Goal: Information Seeking & Learning: Learn about a topic

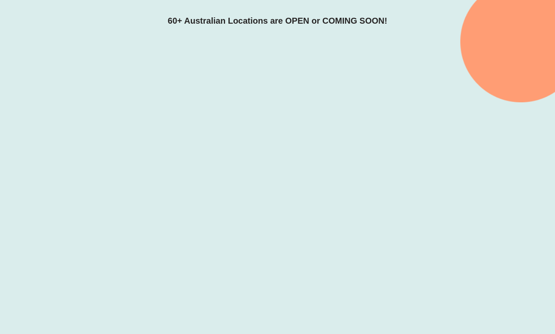
scroll to position [198, 0]
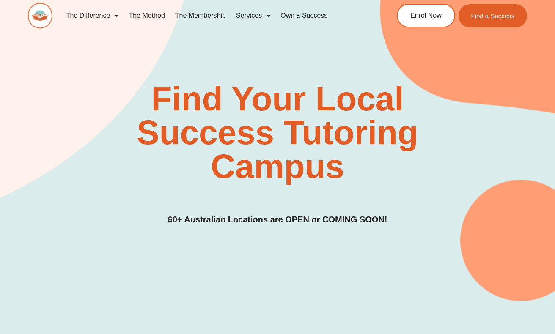
scroll to position [0, 0]
click at [484, 15] on span "Find a Success" at bounding box center [493, 15] width 46 height 7
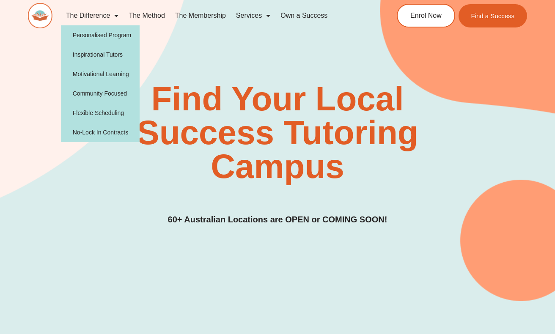
click at [52, 14] on img at bounding box center [40, 15] width 25 height 25
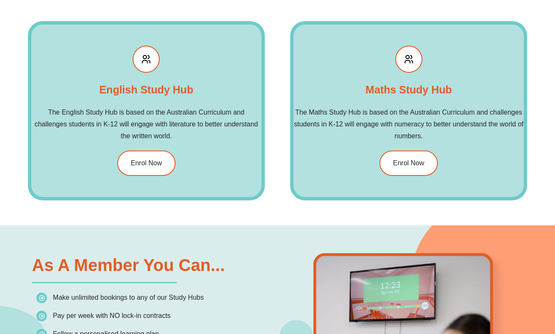
scroll to position [958, 0]
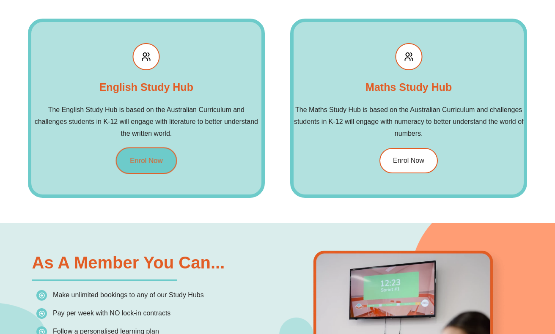
click at [143, 159] on span "Enrol Now" at bounding box center [146, 160] width 33 height 7
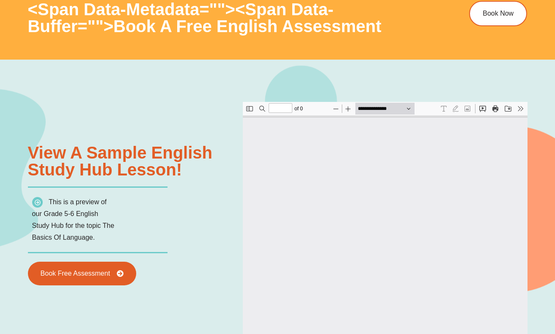
type input "*"
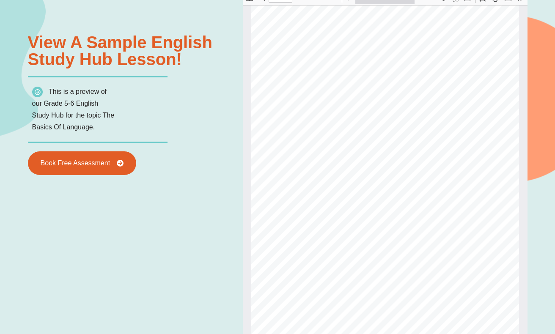
scroll to position [918, 0]
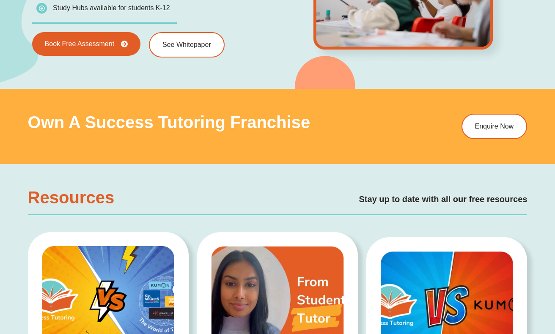
scroll to position [1316, 0]
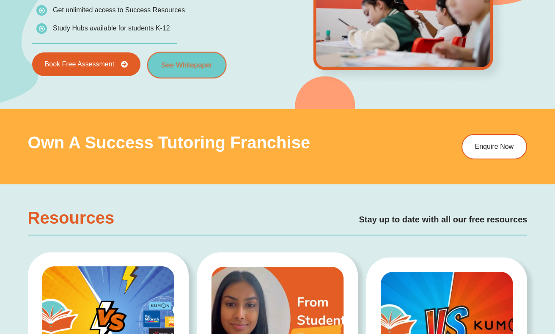
click at [196, 62] on span "See Whitepaper" at bounding box center [186, 64] width 51 height 7
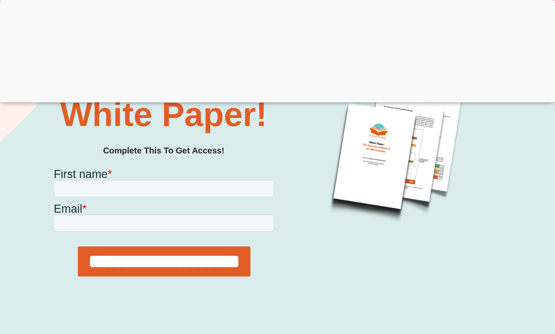
scroll to position [197, 0]
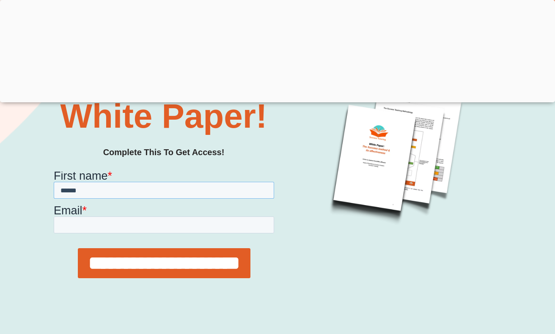
type input "******"
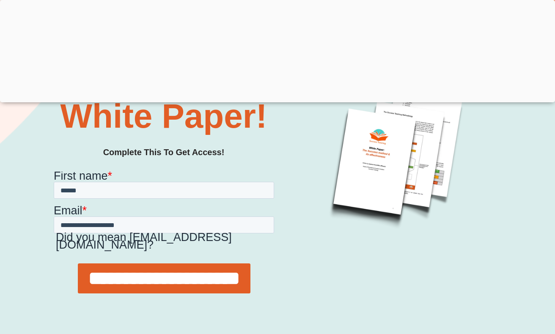
click at [159, 278] on input "**********" at bounding box center [163, 278] width 173 height 30
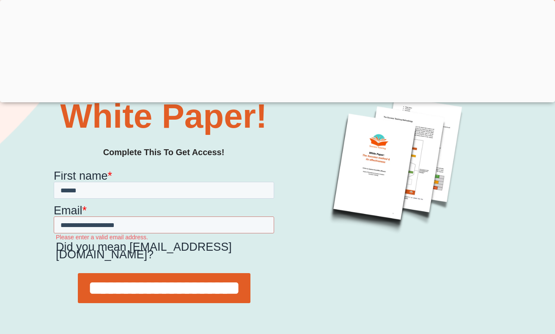
click at [159, 289] on input "**********" at bounding box center [163, 288] width 173 height 30
click at [114, 224] on input "**********" at bounding box center [163, 224] width 221 height 17
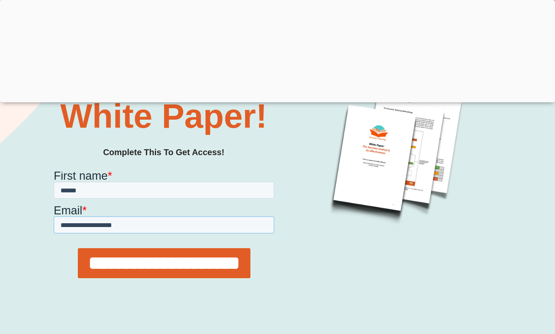
type input "**********"
click at [157, 273] on input "**********" at bounding box center [163, 263] width 173 height 30
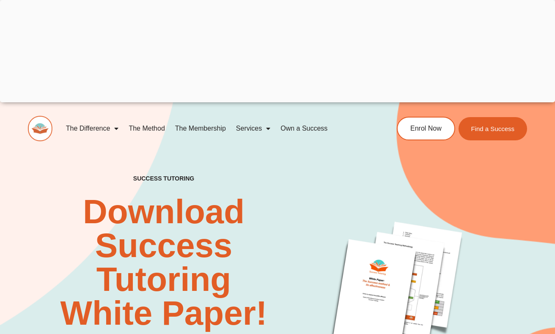
scroll to position [0, 0]
click at [205, 130] on link "The Membership" at bounding box center [200, 128] width 61 height 19
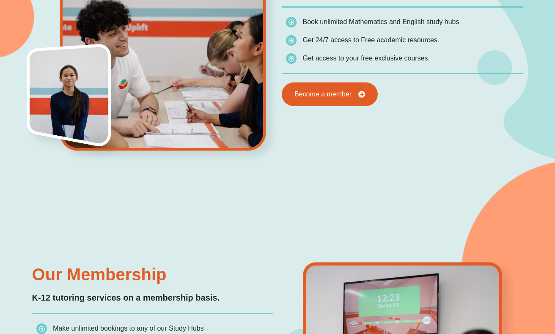
scroll to position [442, 0]
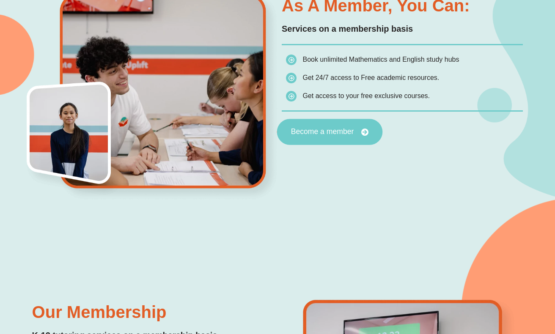
click at [313, 137] on link "Become a member" at bounding box center [330, 132] width 106 height 26
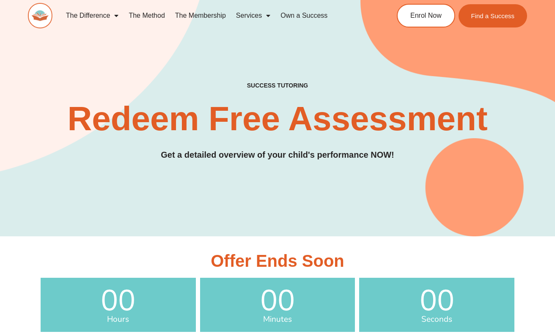
click at [194, 15] on link "The Membership" at bounding box center [200, 15] width 61 height 19
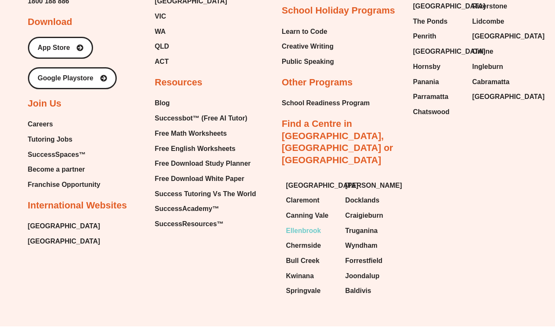
scroll to position [2265, 0]
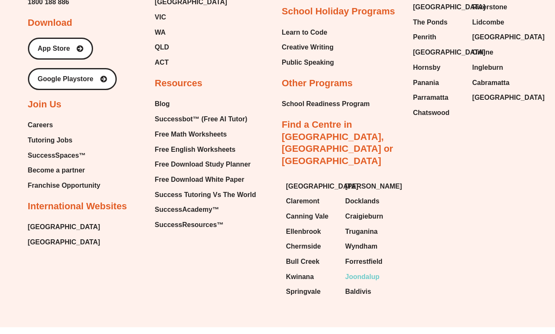
click at [371, 271] on span "Joondalup" at bounding box center [362, 277] width 34 height 13
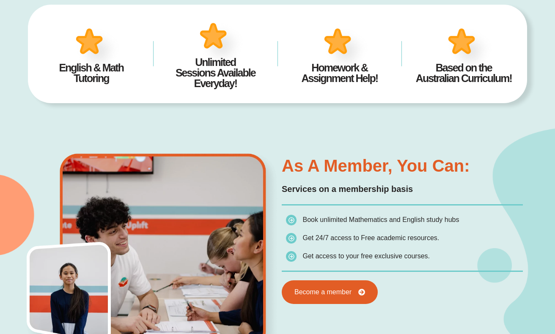
scroll to position [283, 0]
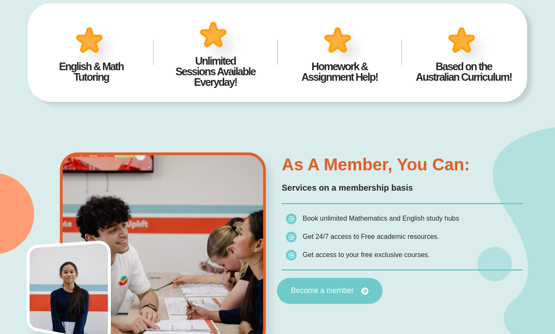
click at [331, 298] on link "Become a member" at bounding box center [330, 291] width 106 height 26
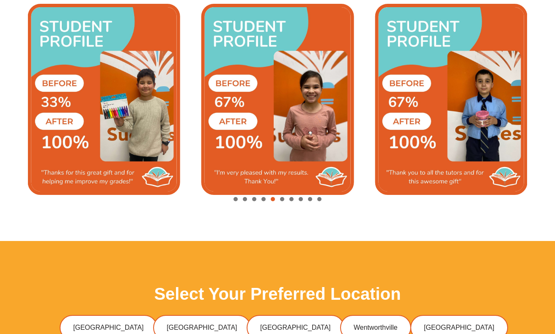
scroll to position [1884, 0]
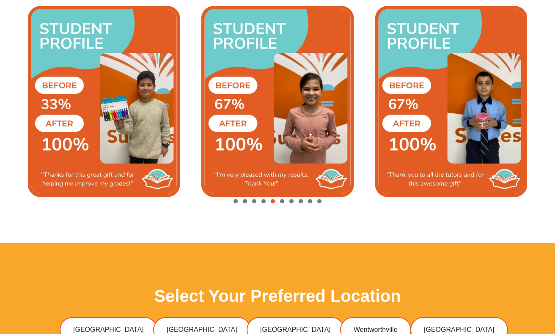
click at [305, 200] on div "Image Carousel" at bounding box center [278, 202] width 500 height 12
click at [312, 201] on span "Go to slide 9" at bounding box center [310, 201] width 4 height 4
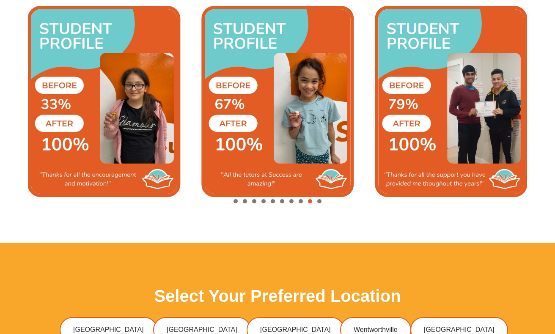
click at [321, 201] on span "Go to slide 10" at bounding box center [319, 201] width 4 height 4
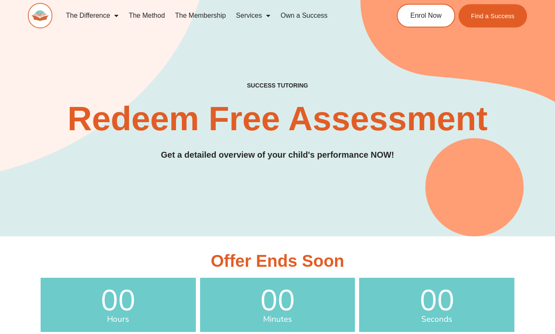
scroll to position [0, 0]
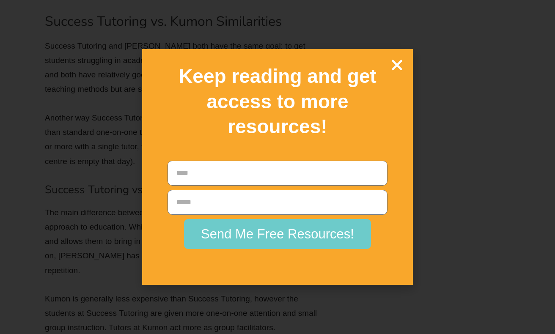
scroll to position [3463, 0]
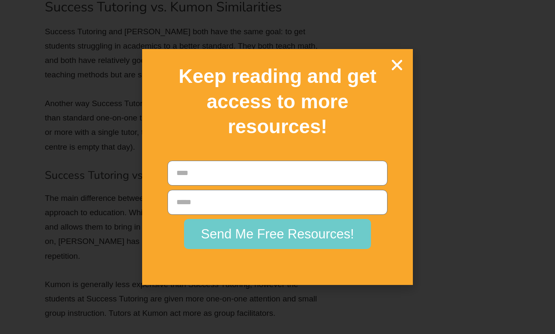
click at [398, 72] on icon "Close" at bounding box center [397, 65] width 15 height 15
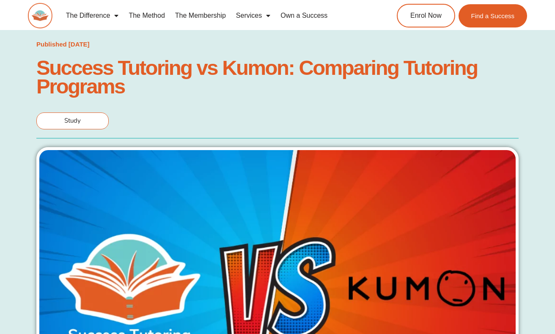
scroll to position [0, 0]
click at [201, 14] on link "The Membership" at bounding box center [200, 15] width 61 height 19
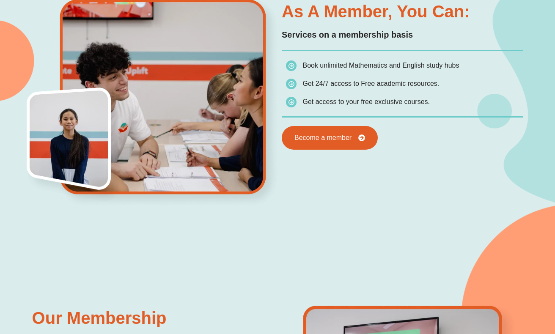
scroll to position [437, 0]
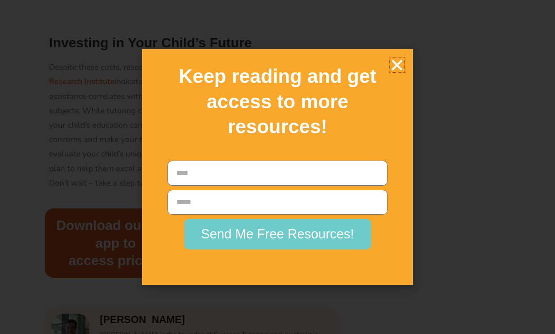
scroll to position [1241, 0]
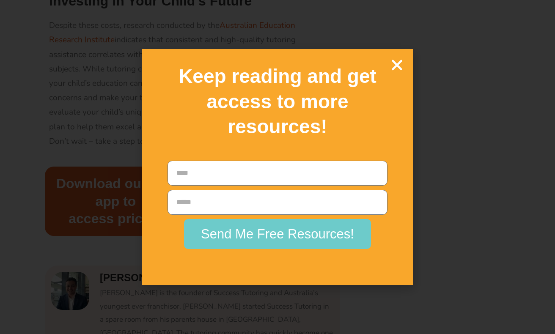
click at [400, 72] on icon "Close" at bounding box center [397, 65] width 15 height 15
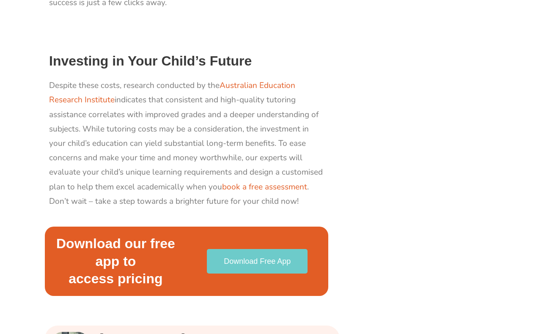
scroll to position [1181, 0]
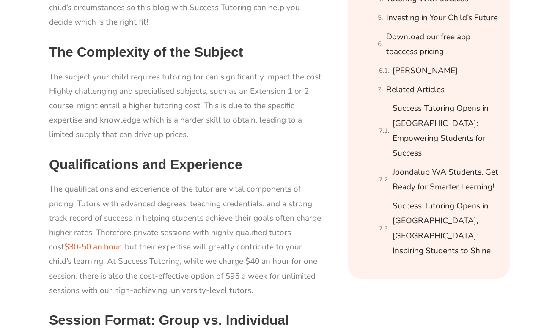
scroll to position [593, 0]
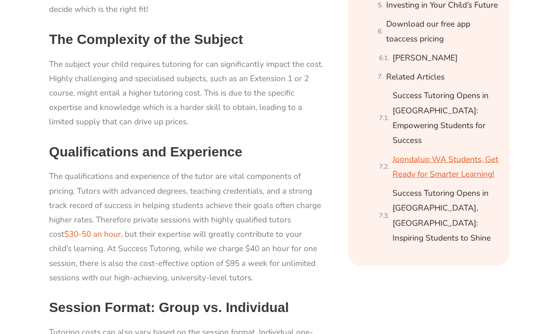
click at [451, 152] on link "Joondalup WA Students, Get Ready for Smarter Learning!" at bounding box center [446, 167] width 107 height 30
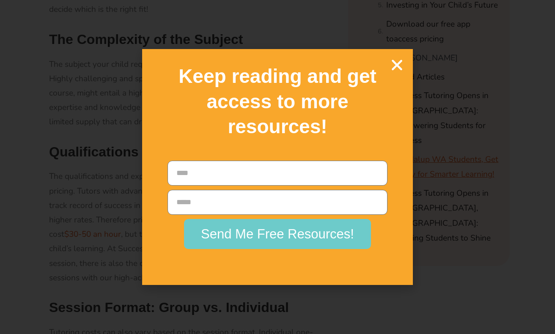
scroll to position [2138, 0]
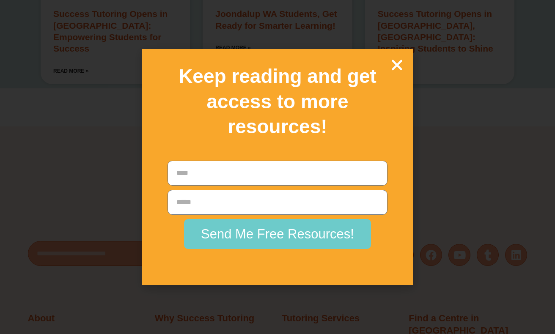
click at [397, 72] on icon "Close" at bounding box center [397, 65] width 15 height 15
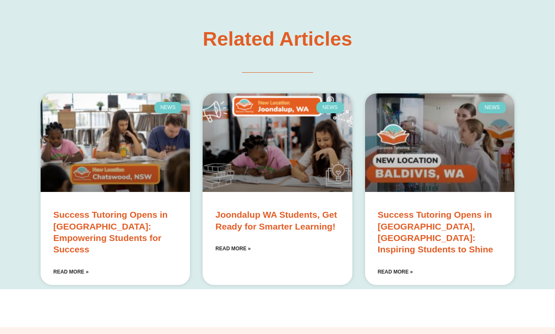
scroll to position [1938, 0]
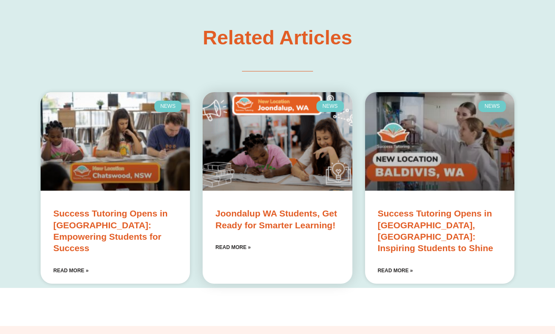
click at [250, 209] on link "Joondalup WA Students, Get Ready for Smarter Learning!" at bounding box center [275, 219] width 121 height 21
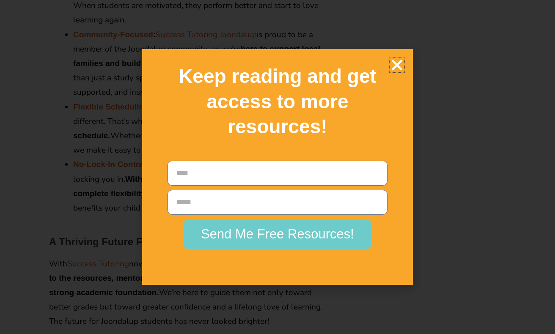
scroll to position [1302, 0]
click at [398, 72] on icon "Close" at bounding box center [397, 65] width 15 height 15
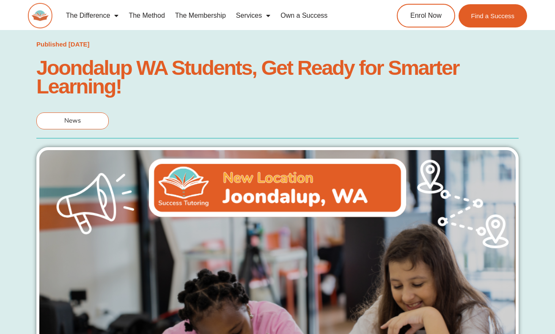
scroll to position [0, 0]
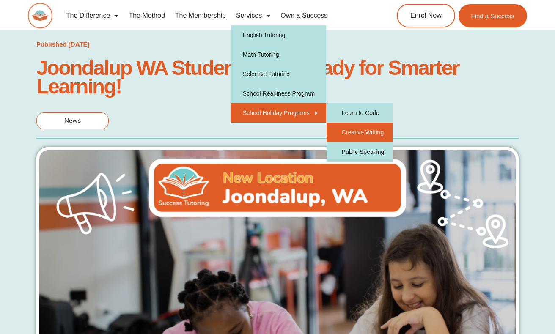
click at [353, 135] on link "Creative Writing" at bounding box center [360, 132] width 66 height 19
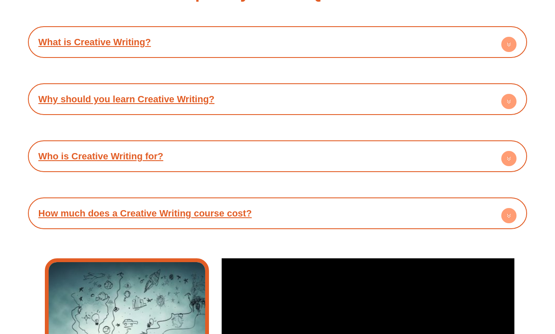
scroll to position [1418, 0]
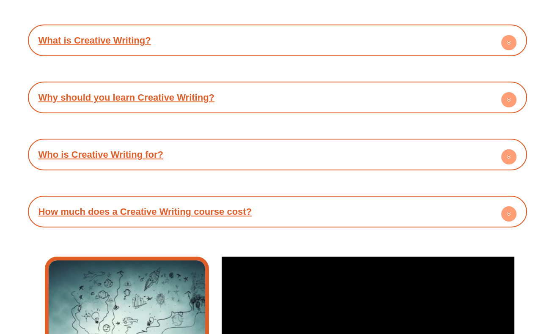
click at [138, 155] on link "Who is Creative Writing for?" at bounding box center [101, 154] width 125 height 11
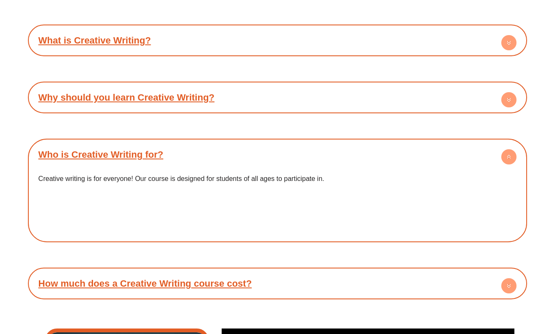
click at [185, 273] on h4 "How much does a Creative Writing course cost?" at bounding box center [277, 283] width 491 height 23
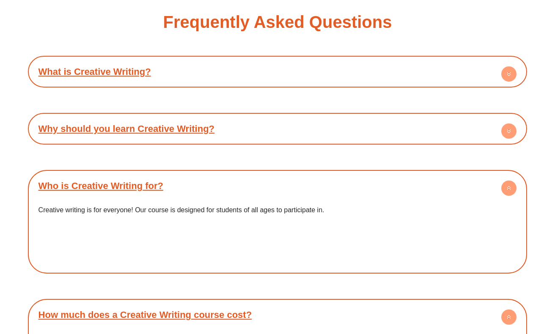
scroll to position [1384, 0]
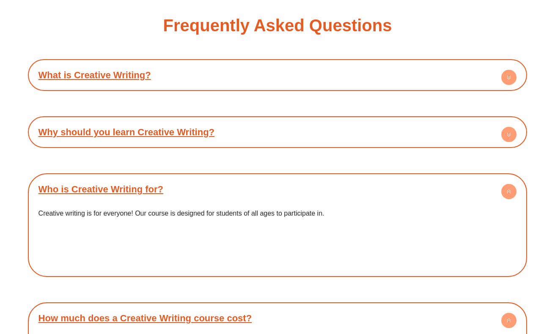
click at [187, 128] on link "Why should you learn Creative Writing?" at bounding box center [127, 132] width 176 height 11
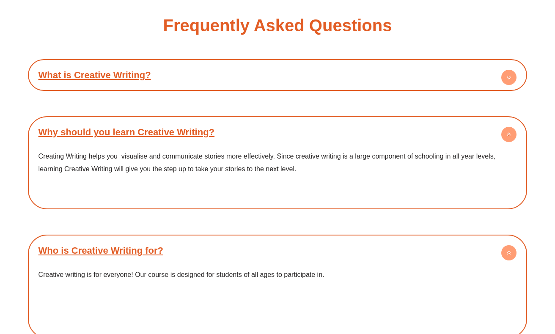
click at [127, 67] on h4 "What is Creative Writing?" at bounding box center [277, 74] width 491 height 23
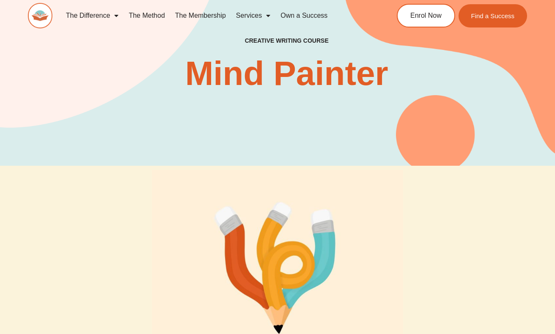
scroll to position [0, 0]
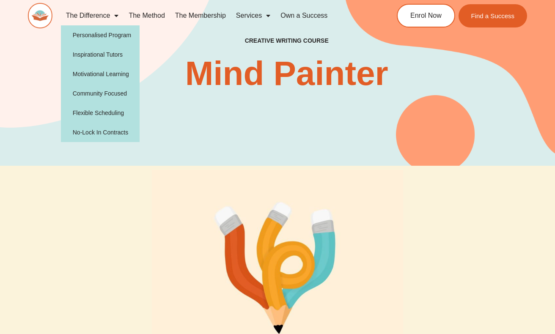
click at [115, 16] on span "Menu" at bounding box center [114, 15] width 8 height 15
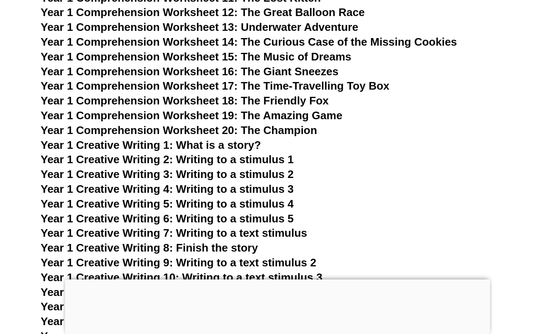
scroll to position [1267, 0]
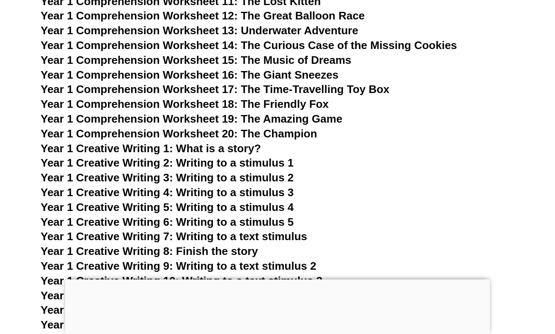
click at [241, 142] on span "Year 1 Creative Writing 1: What is a story?" at bounding box center [151, 148] width 221 height 13
click at [274, 171] on span "Year 1 Creative Writing 3: Writing to a stimulus 2" at bounding box center [167, 177] width 253 height 13
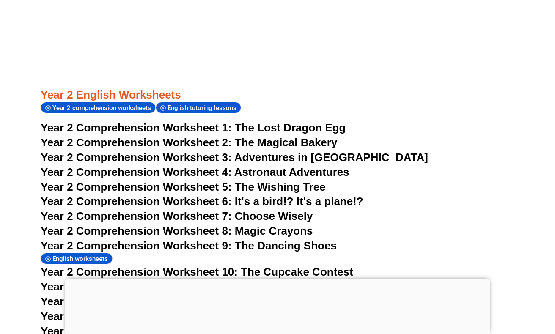
scroll to position [1944, 0]
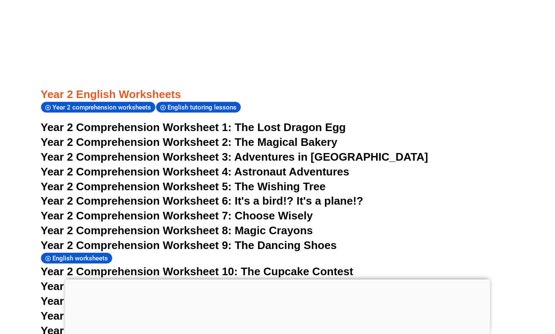
click at [303, 121] on span "The Lost Dragon Egg" at bounding box center [290, 127] width 111 height 13
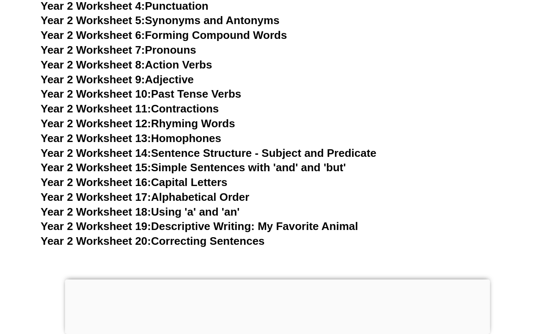
scroll to position [2416, 0]
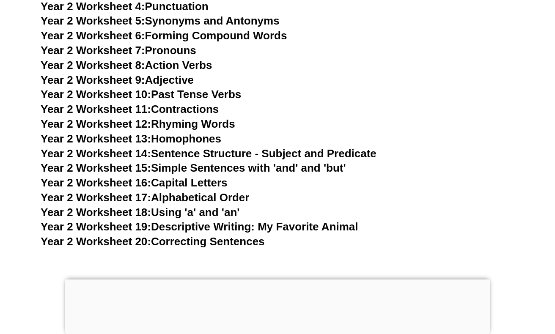
click at [281, 221] on link "Year 2 Worksheet 19: Descriptive Writing: My Favorite Animal" at bounding box center [199, 227] width 317 height 13
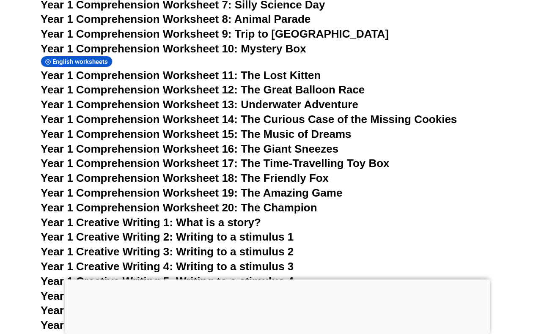
scroll to position [1195, 0]
